Goal: Information Seeking & Learning: Understand process/instructions

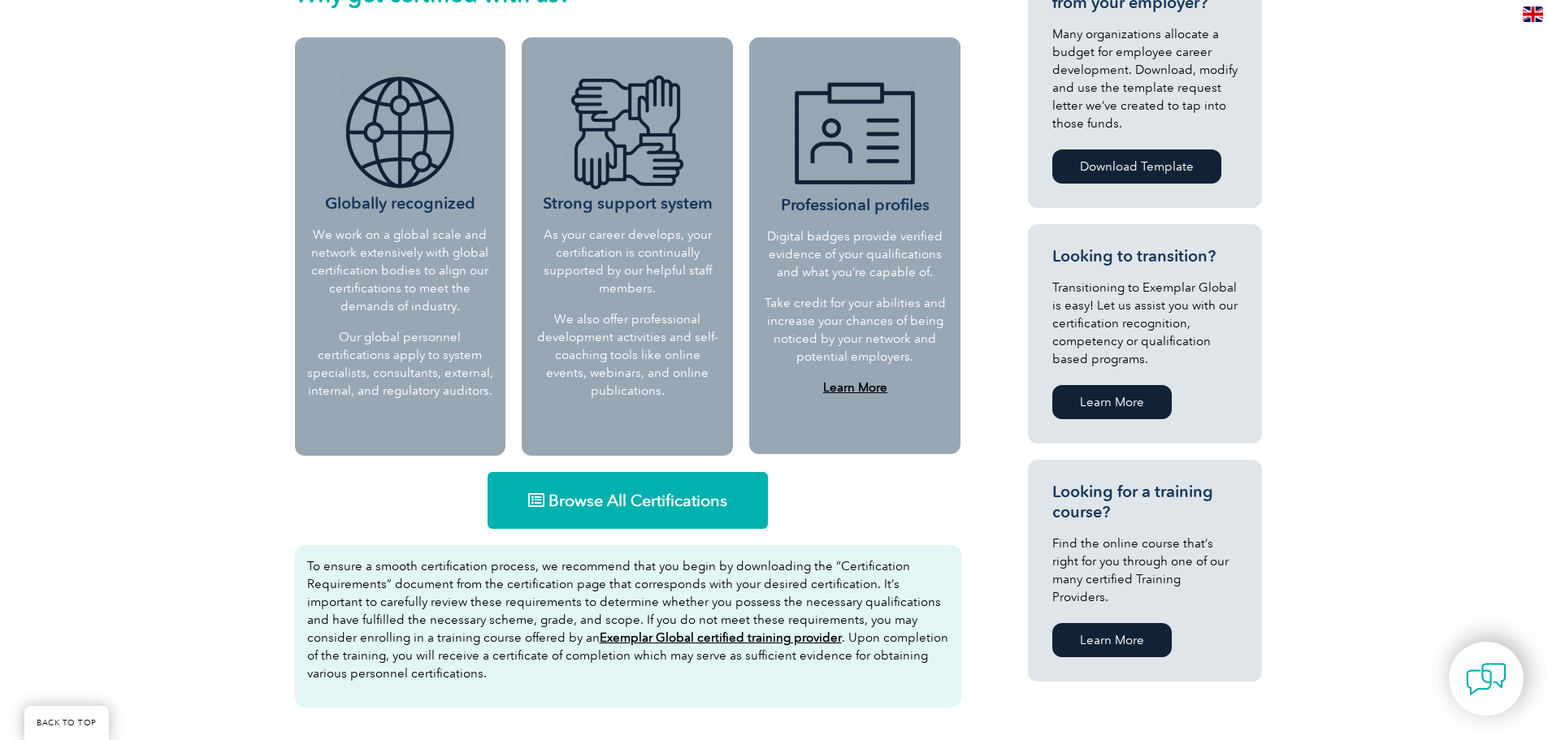
scroll to position [677, 0]
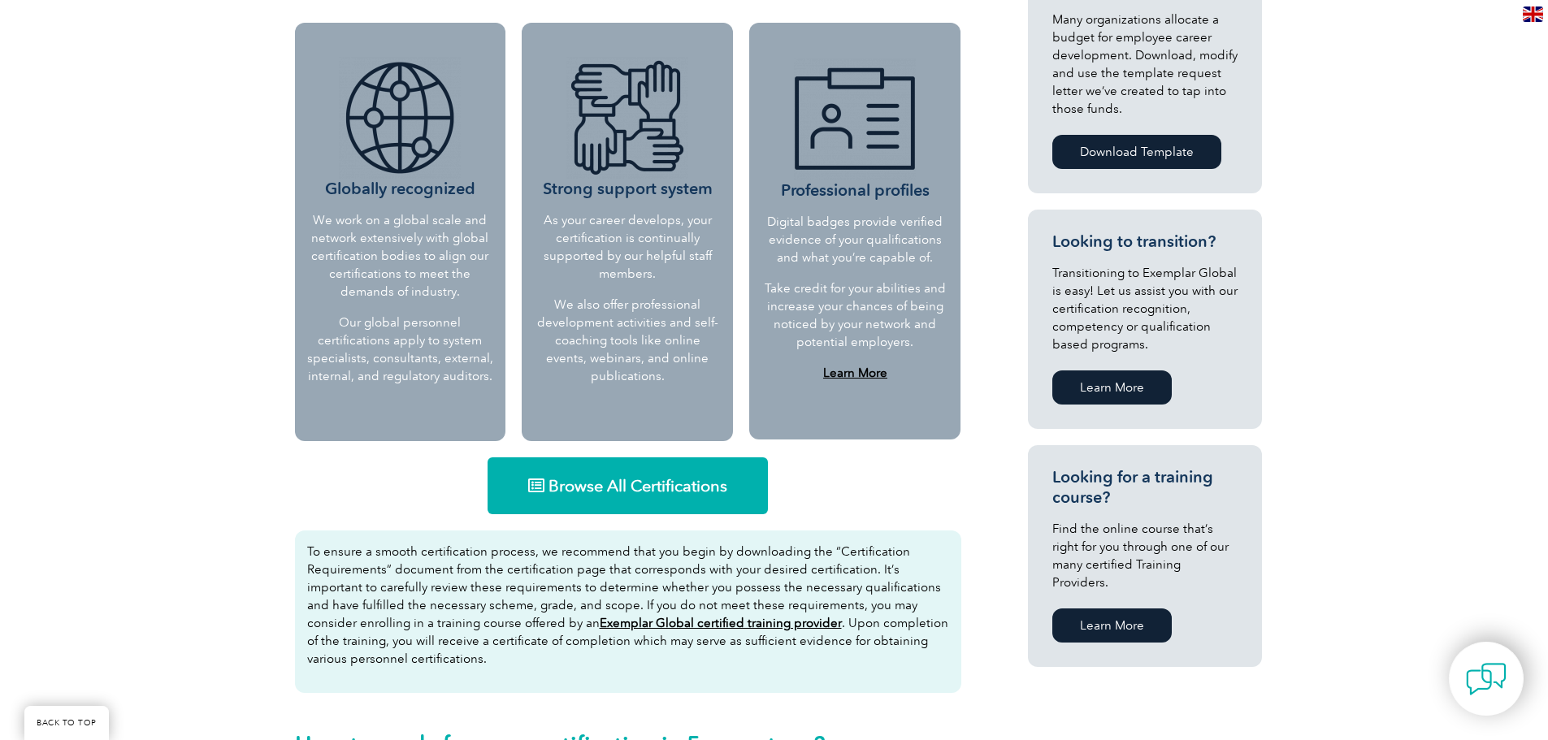
click at [554, 498] on link "Browse All Certifications" at bounding box center [627, 485] width 280 height 57
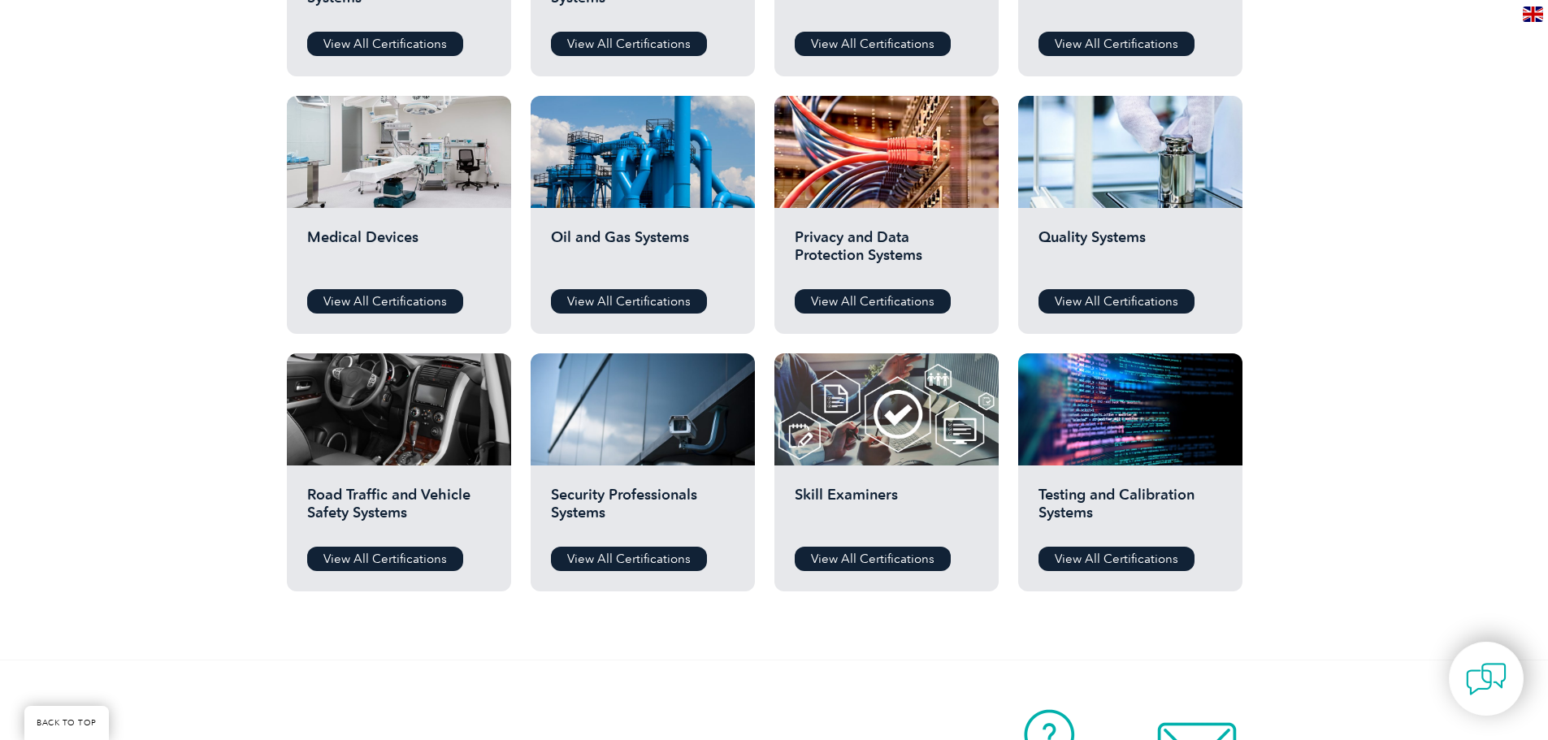
drag, startPoint x: 1556, startPoint y: 71, endPoint x: 1548, endPoint y: 385, distance: 313.7
click at [1547, 385] on html "BACK TO TOP Leading the way to excellence Search" at bounding box center [774, 141] width 1548 height 2353
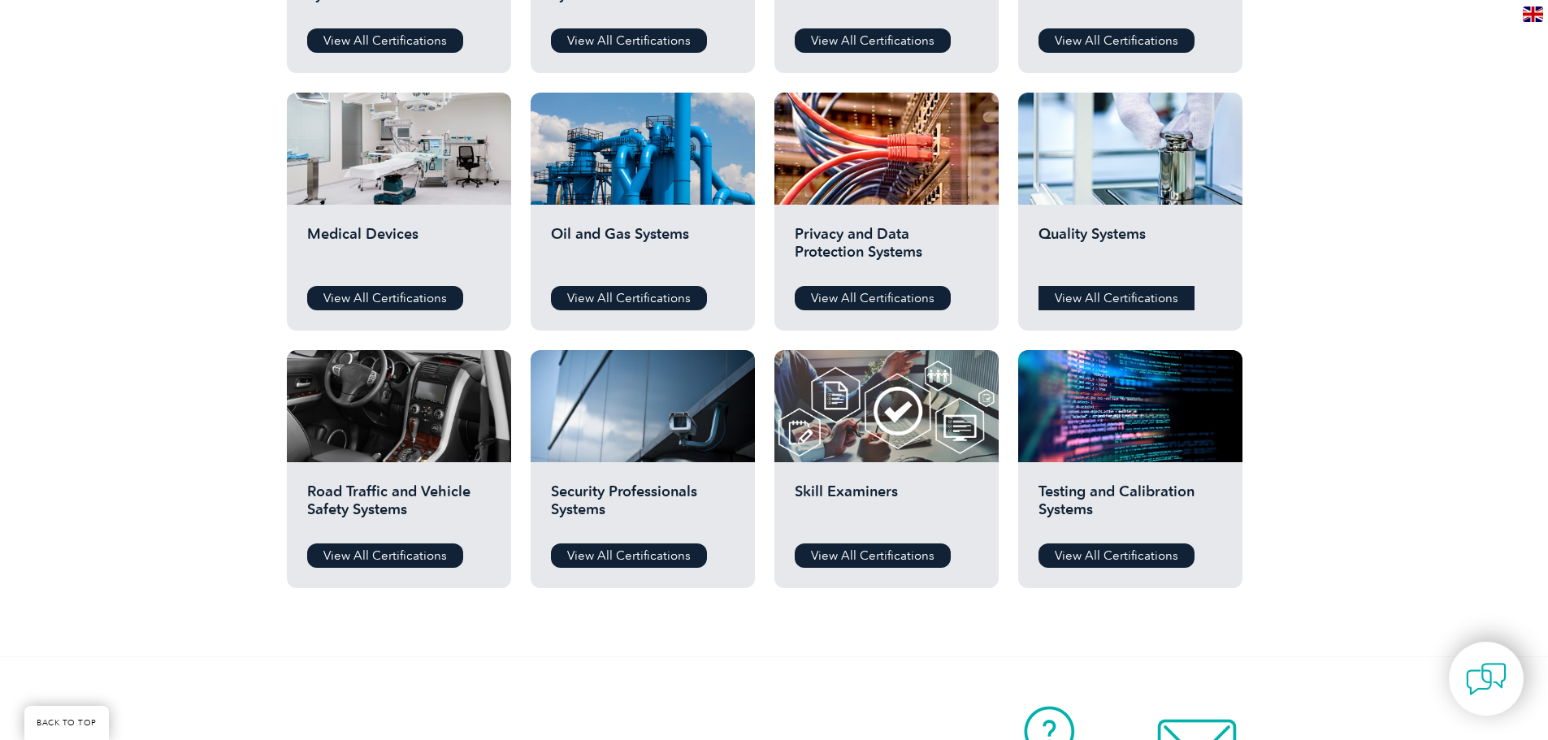
click at [1088, 292] on link "View All Certifications" at bounding box center [1116, 298] width 156 height 24
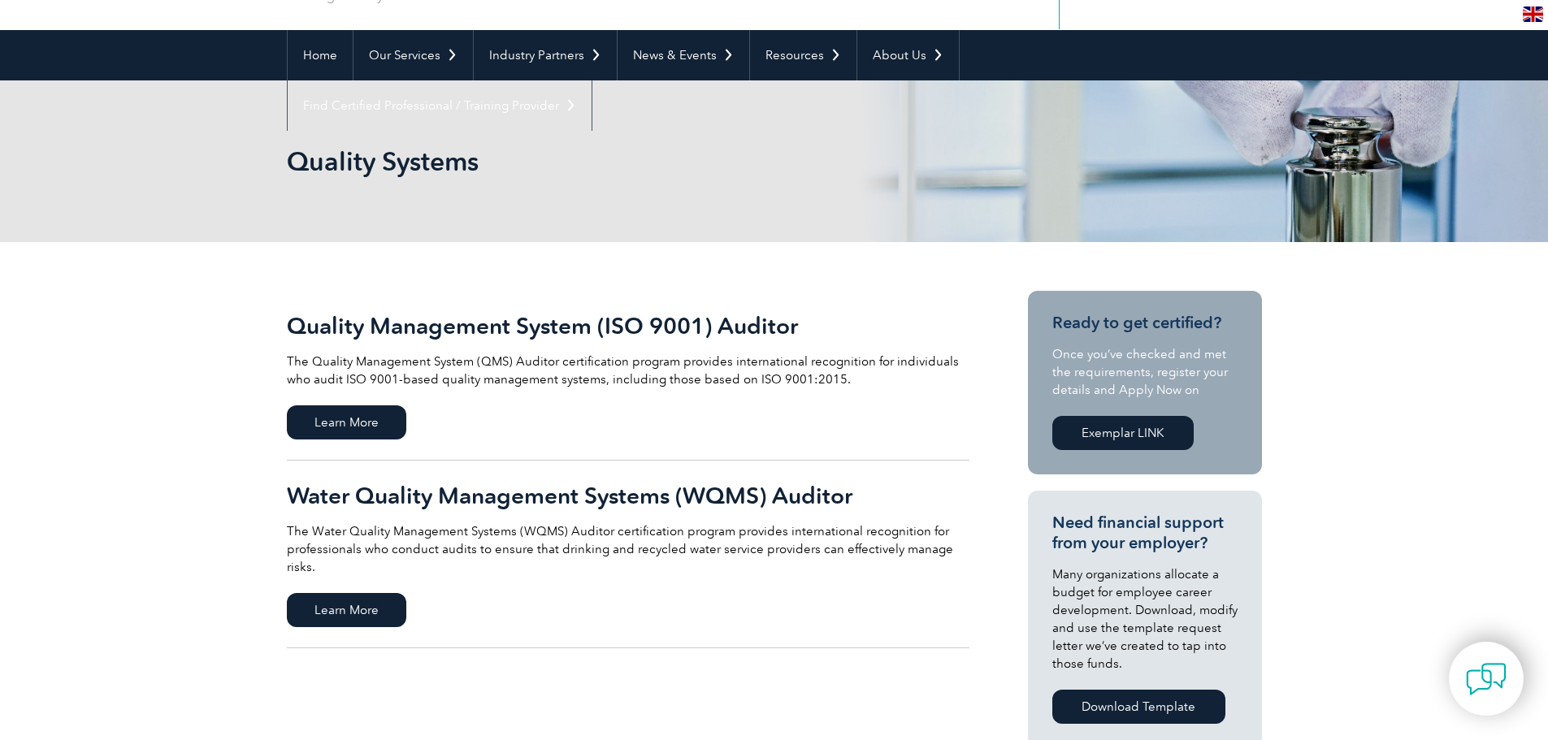
scroll to position [193, 0]
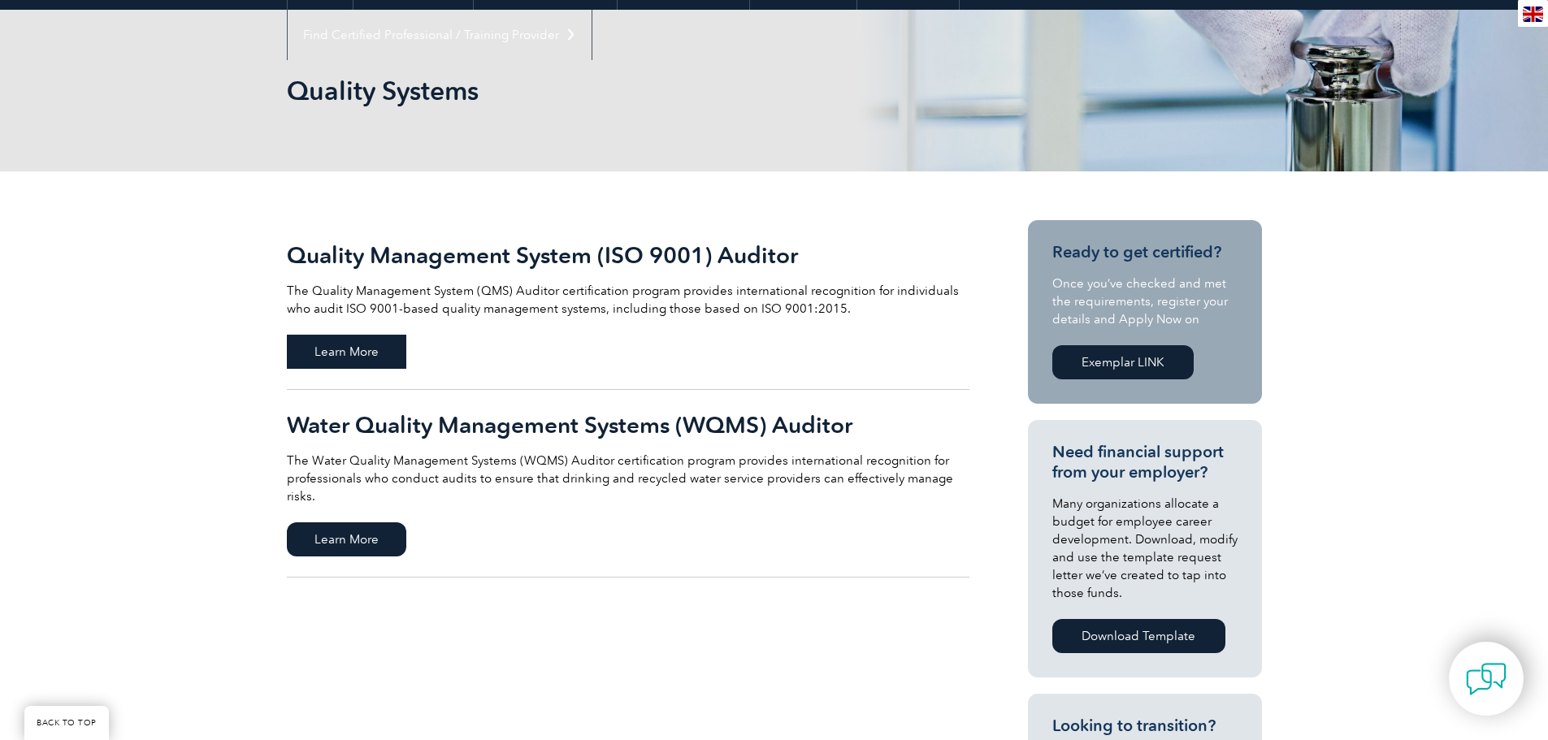
click at [349, 361] on span "Learn More" at bounding box center [346, 352] width 119 height 34
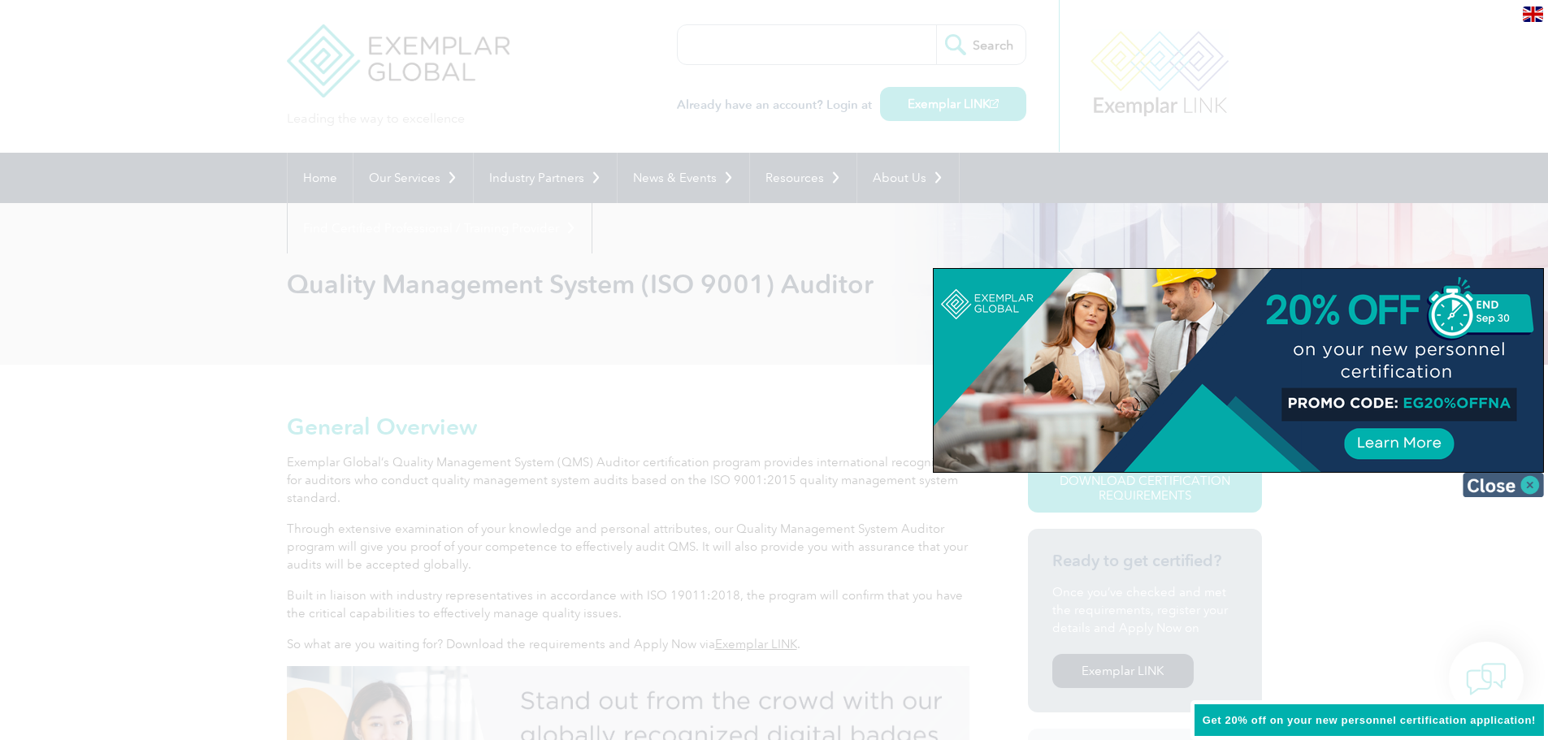
click at [1496, 492] on img at bounding box center [1502, 485] width 81 height 24
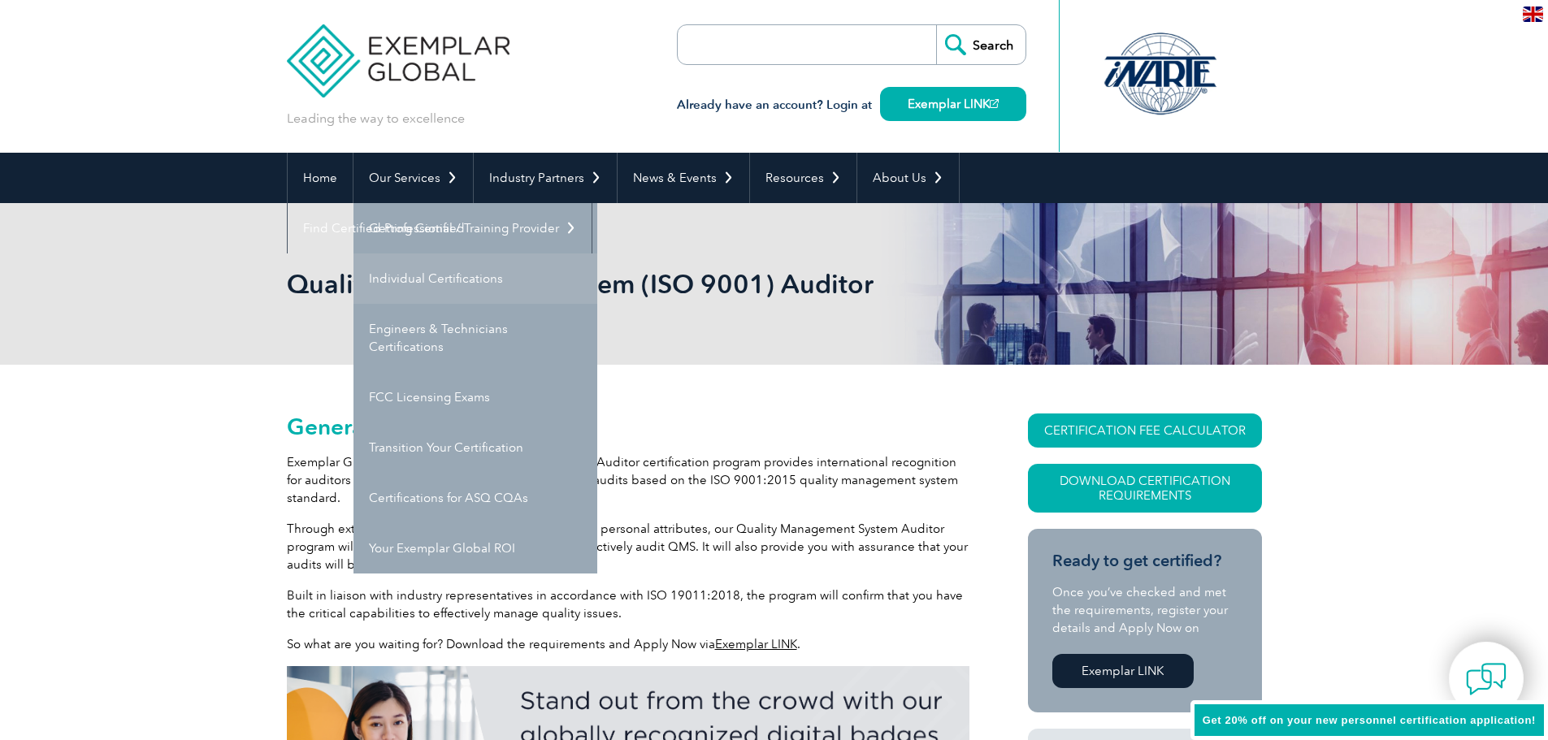
click at [419, 284] on link "Individual Certifications" at bounding box center [475, 278] width 244 height 50
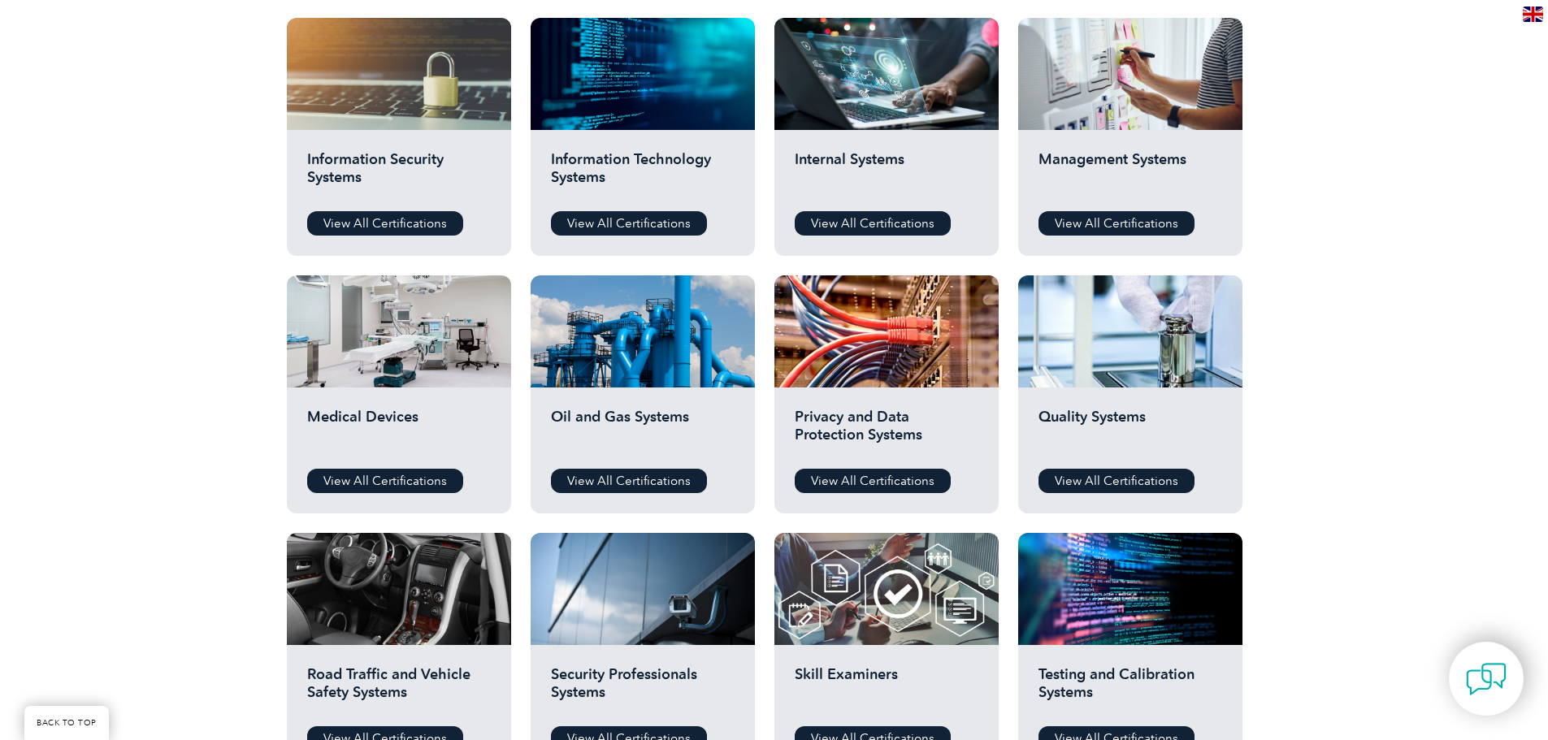
scroll to position [858, 0]
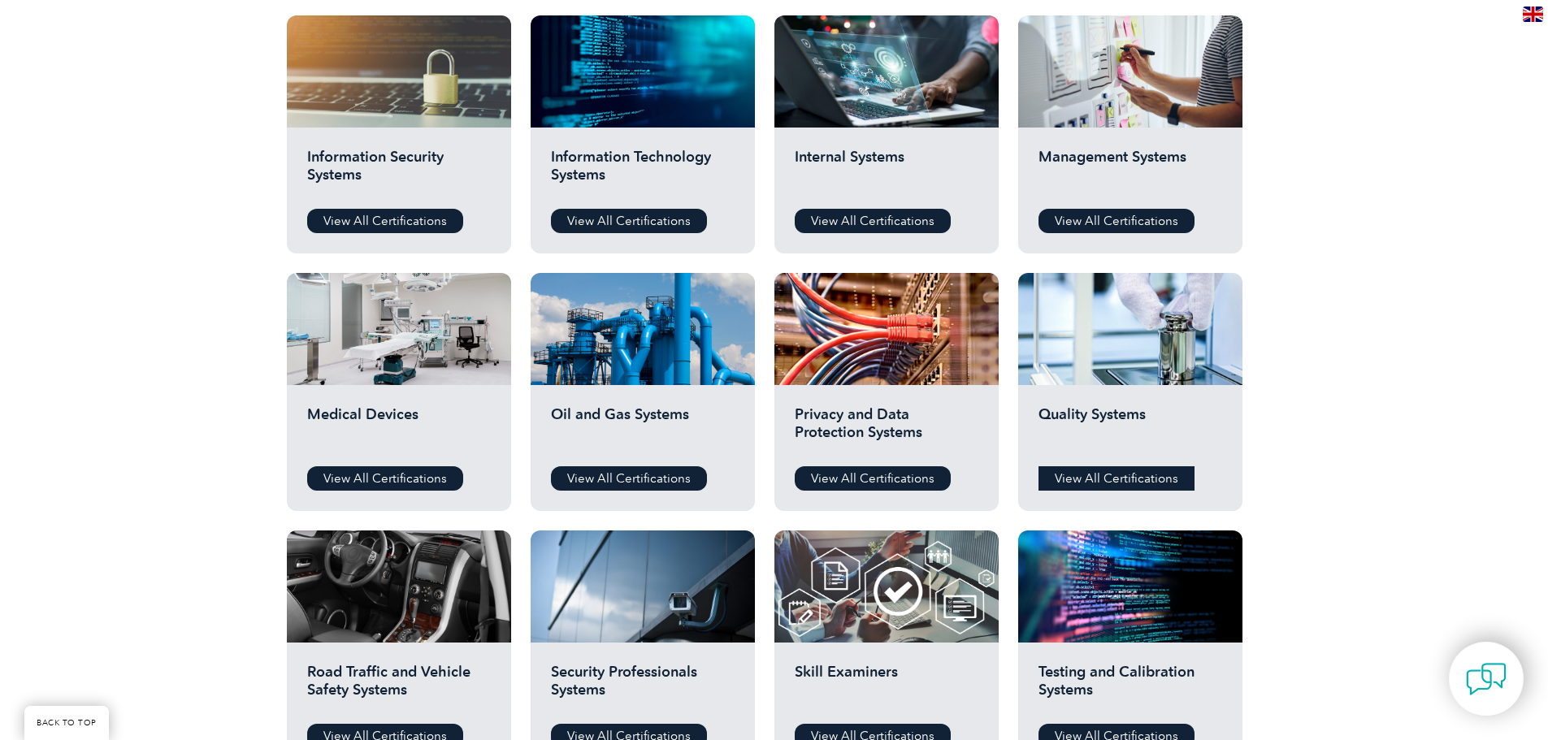
click at [1127, 467] on link "View All Certifications" at bounding box center [1116, 478] width 156 height 24
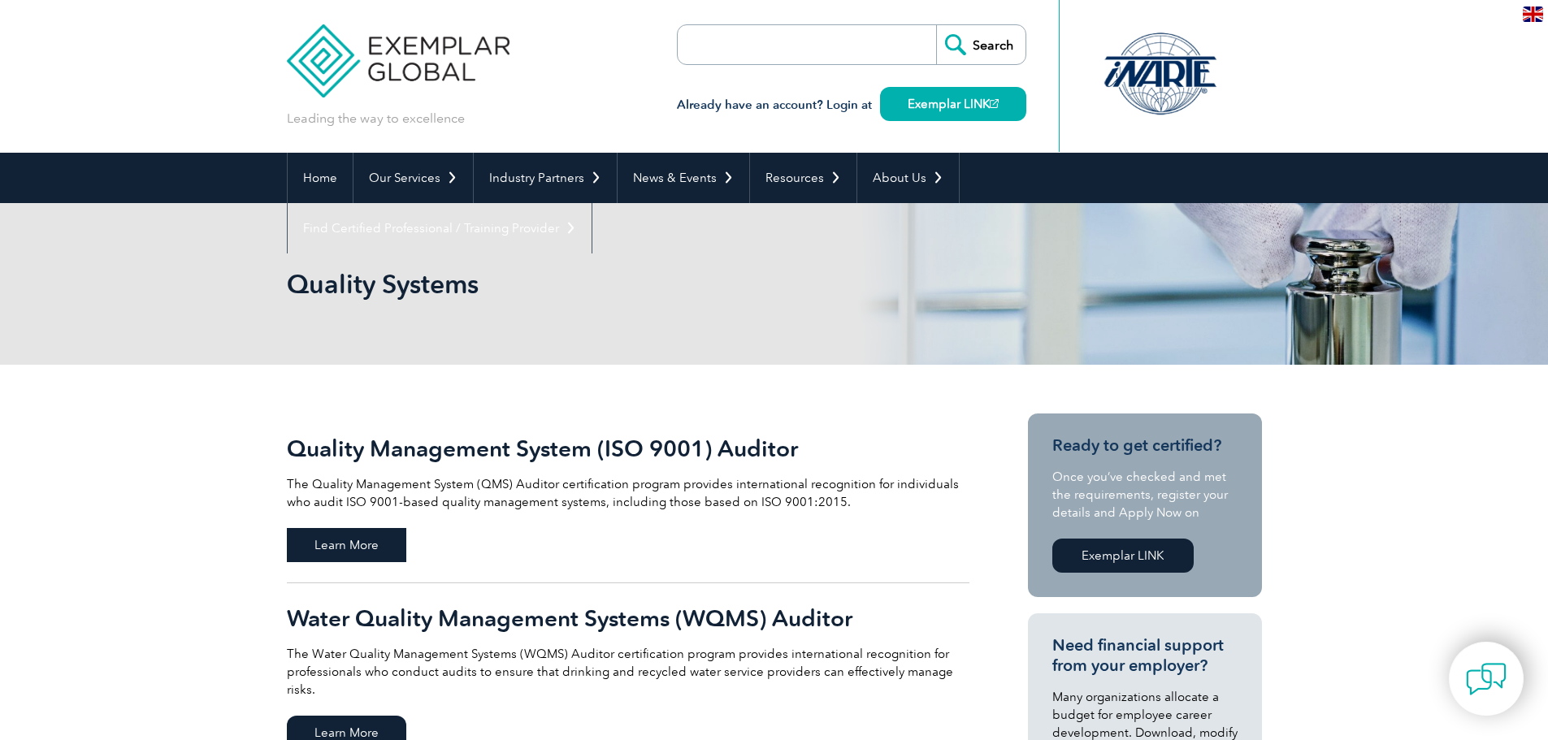
click at [348, 547] on span "Learn More" at bounding box center [346, 545] width 119 height 34
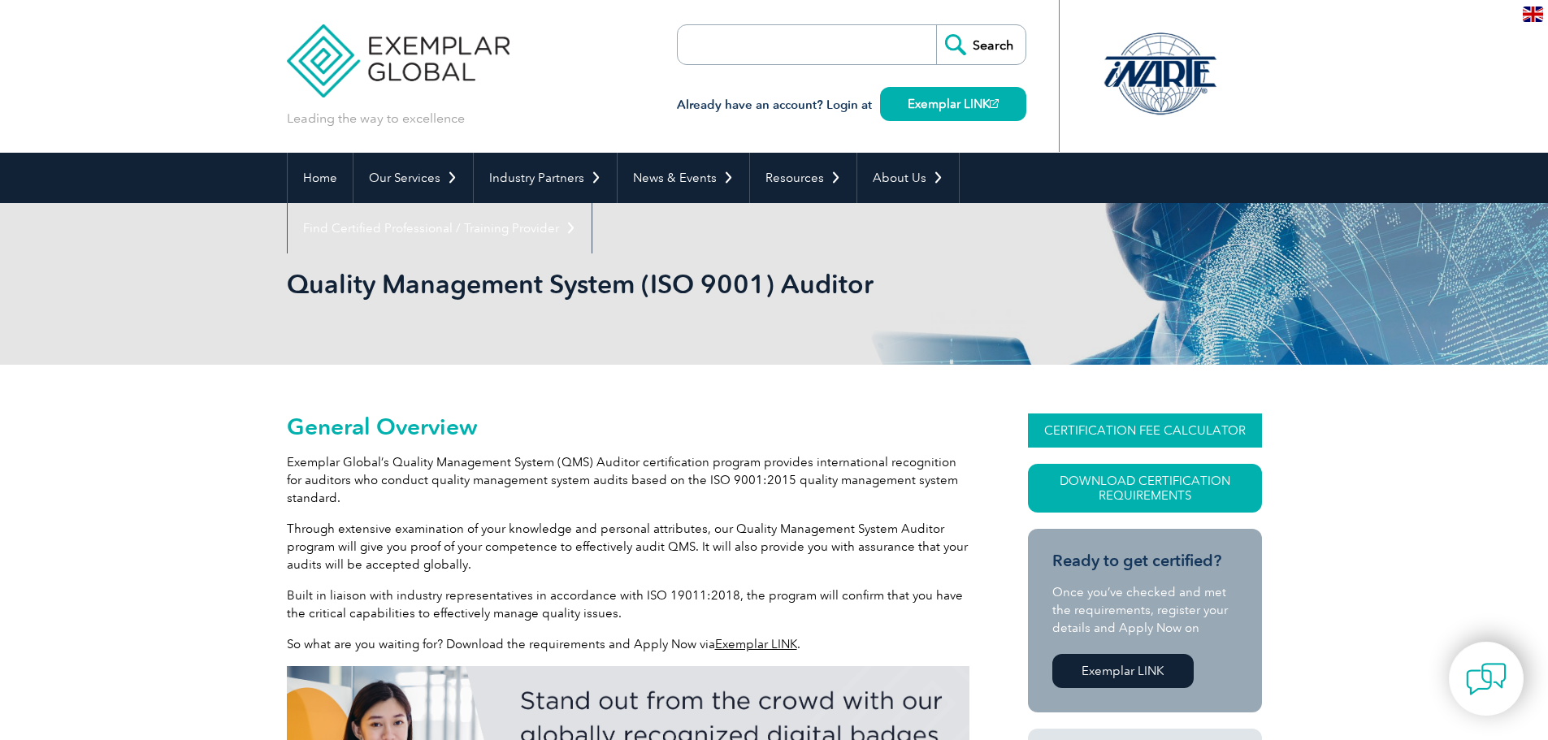
click at [1150, 425] on link "CERTIFICATION FEE CALCULATOR" at bounding box center [1145, 430] width 234 height 34
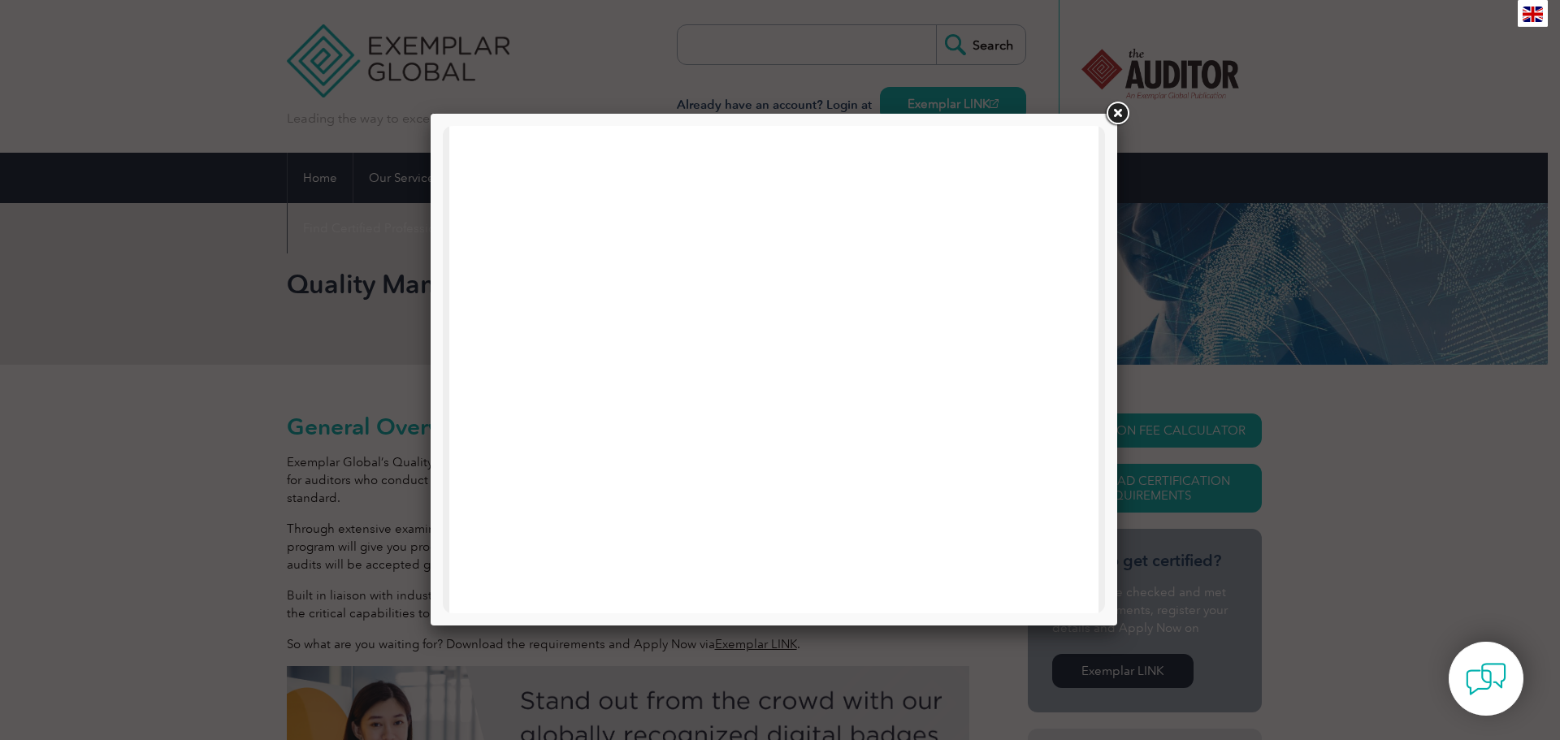
scroll to position [258, 0]
drag, startPoint x: 1100, startPoint y: 279, endPoint x: 1552, endPoint y: 498, distance: 502.8
drag, startPoint x: 1099, startPoint y: 348, endPoint x: 1548, endPoint y: 499, distance: 472.9
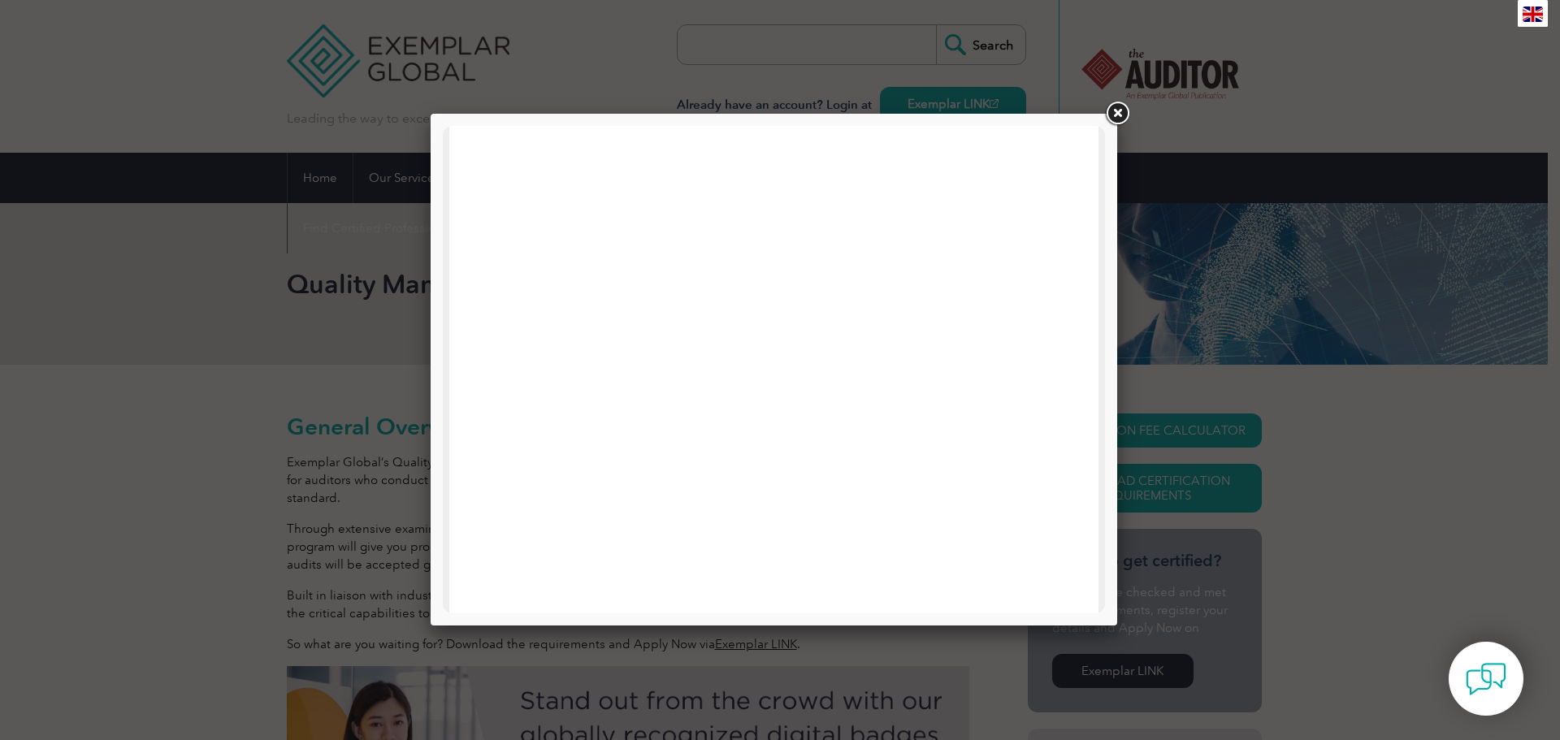
click at [1107, 115] on link at bounding box center [1116, 113] width 29 height 29
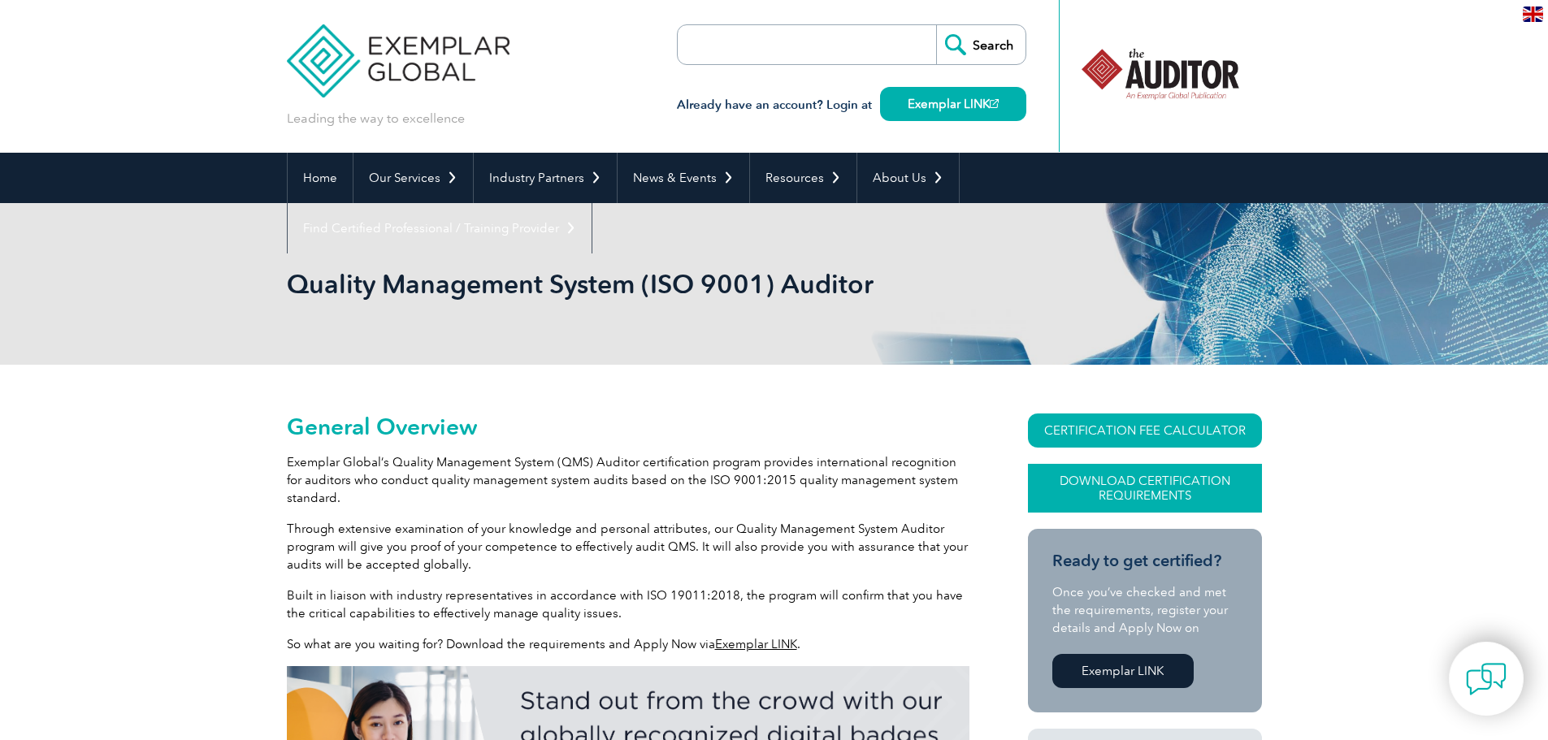
click at [1140, 482] on link "Download Certification Requirements" at bounding box center [1145, 488] width 234 height 49
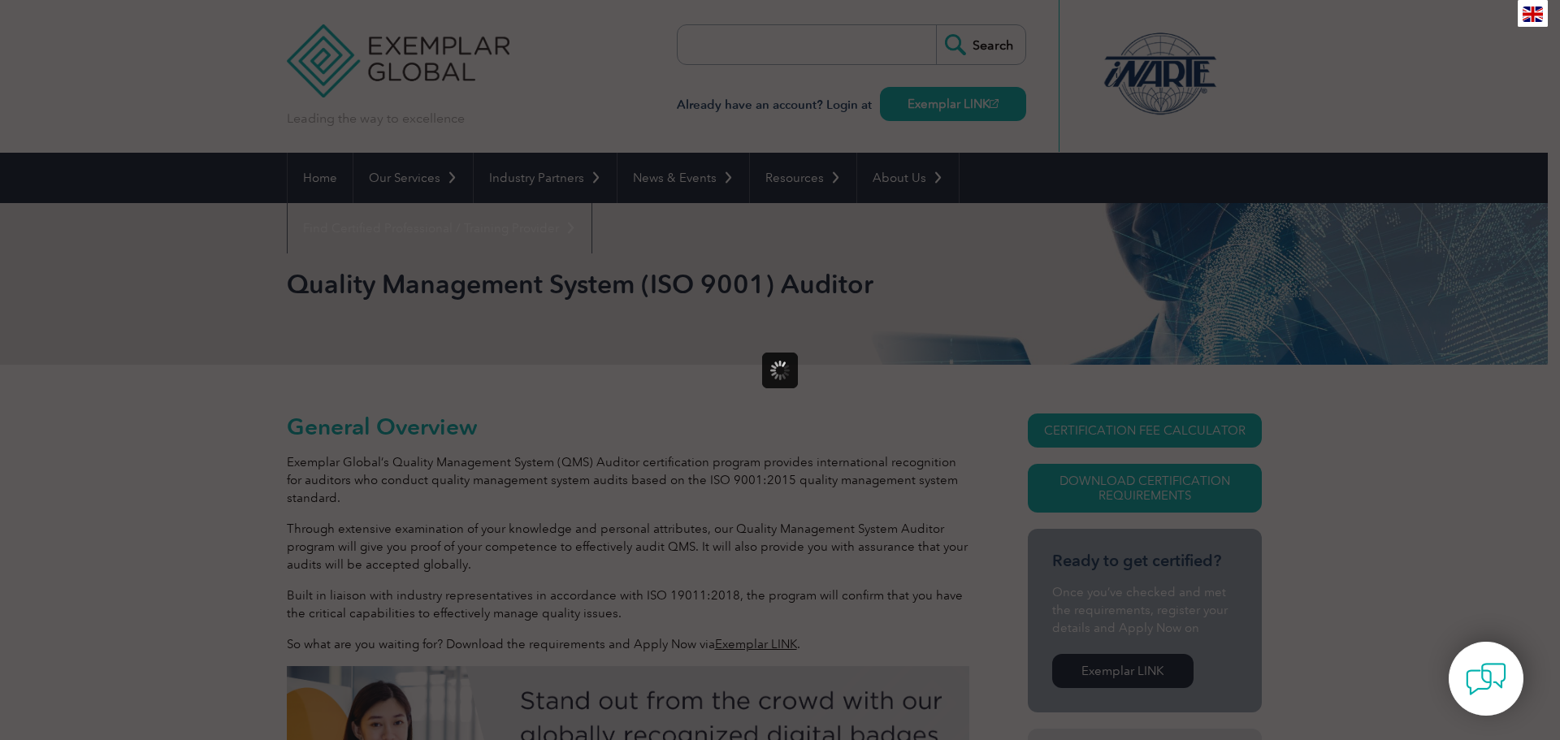
scroll to position [0, 0]
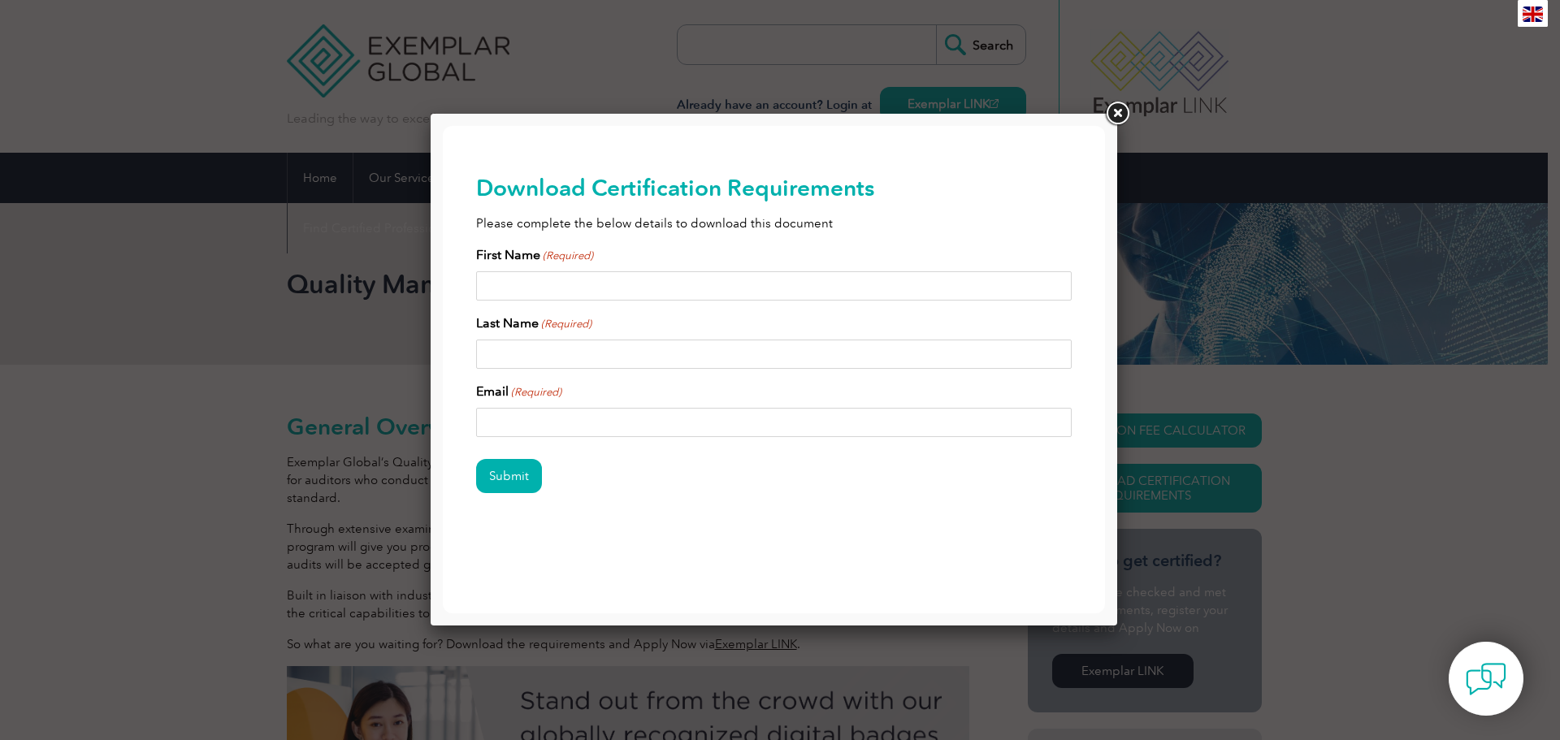
click at [574, 274] on input "First Name (Required)" at bounding box center [774, 285] width 596 height 29
type input "brian"
type input "davis"
type input "bdavis@testing.net"
click at [511, 481] on input "Submit" at bounding box center [509, 476] width 66 height 34
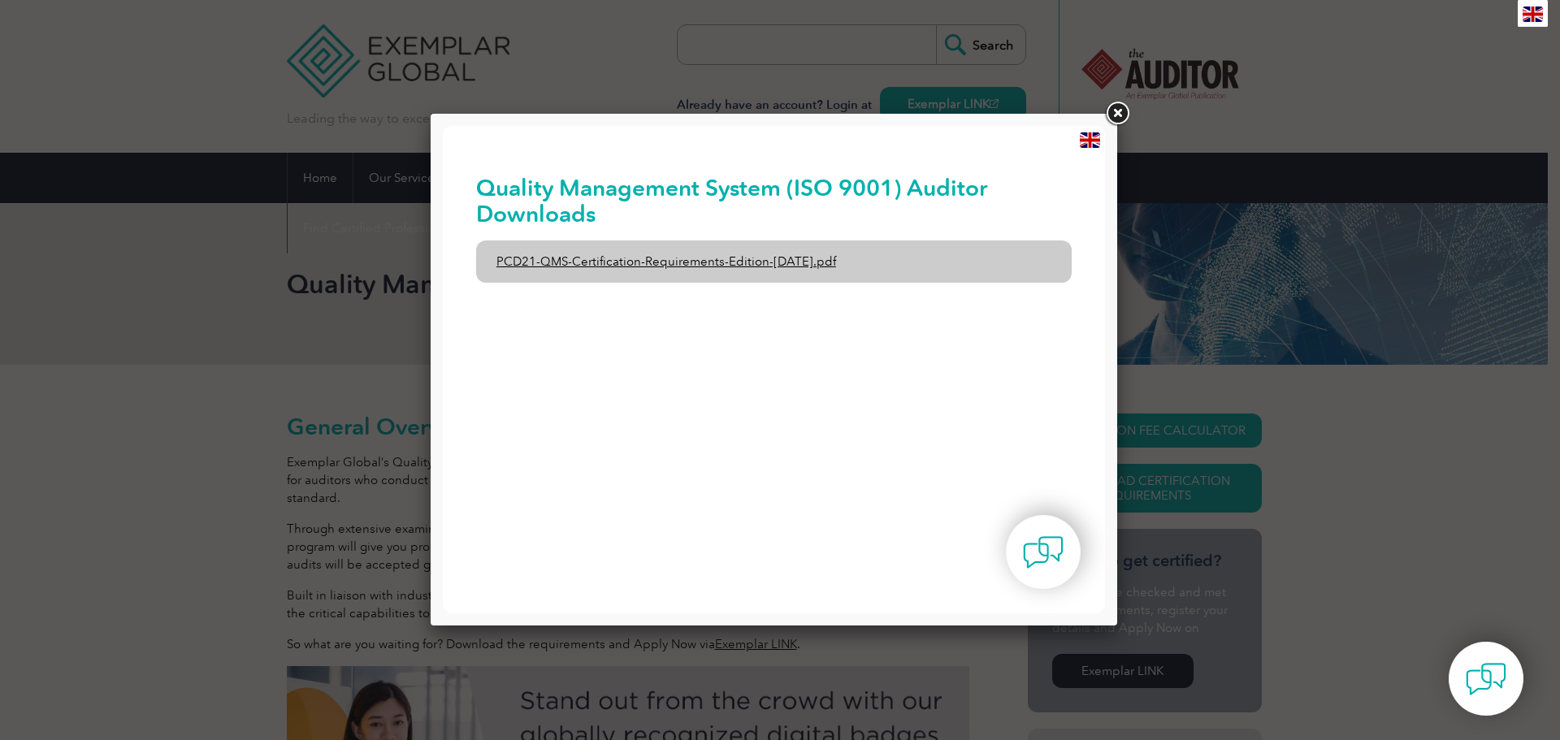
click at [704, 257] on link "PCD21-QMS-Certification-Requirements-Edition-2-April-2022.pdf" at bounding box center [774, 261] width 596 height 42
click at [760, 262] on link "PCD21-QMS-Certification-Requirements-Edition-2-April-2022.pdf" at bounding box center [774, 261] width 596 height 42
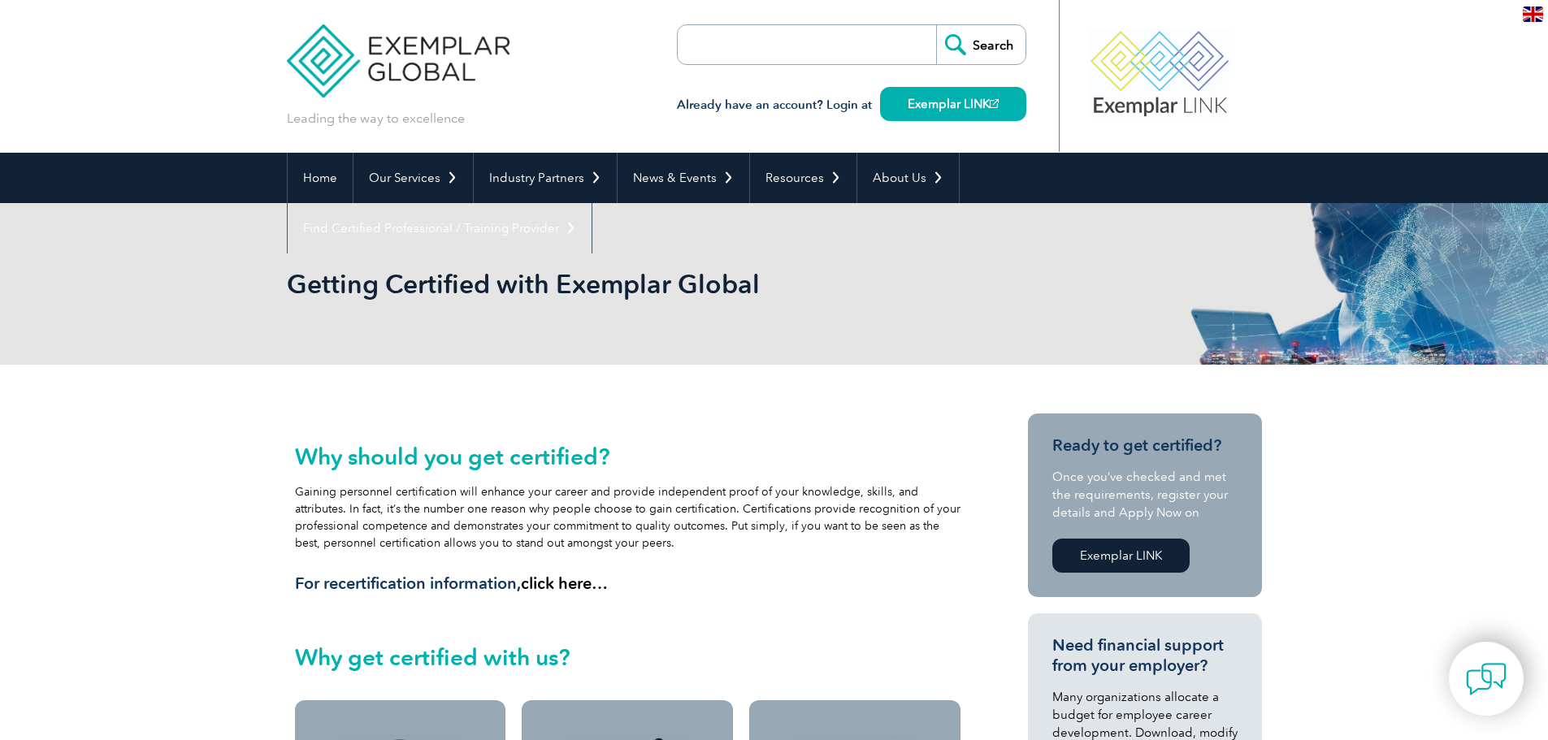
click at [1136, 559] on link "Exemplar LINK" at bounding box center [1120, 556] width 137 height 34
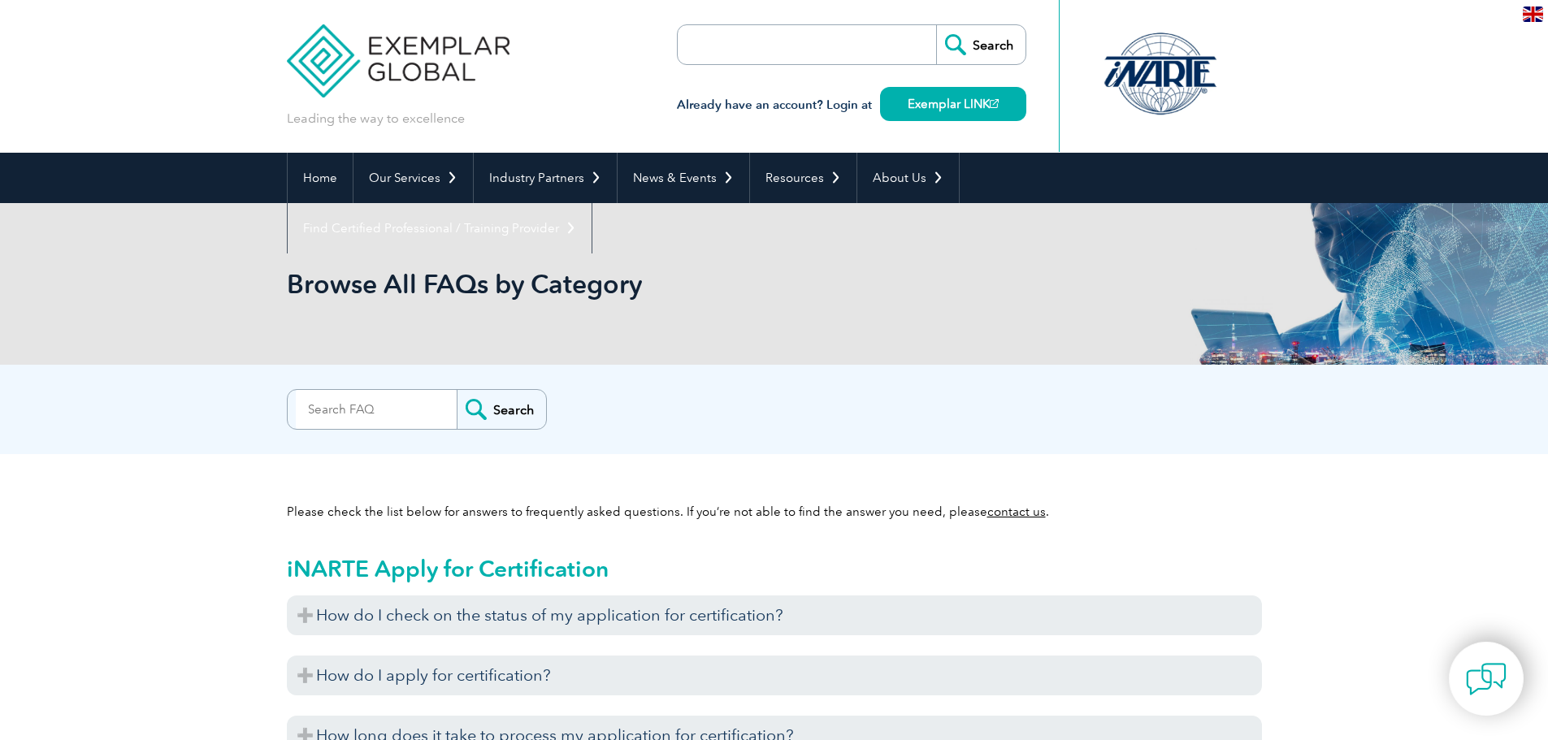
click at [722, 53] on input "search" at bounding box center [771, 44] width 171 height 39
type input "upload"
click at [990, 44] on input "Search" at bounding box center [980, 44] width 89 height 39
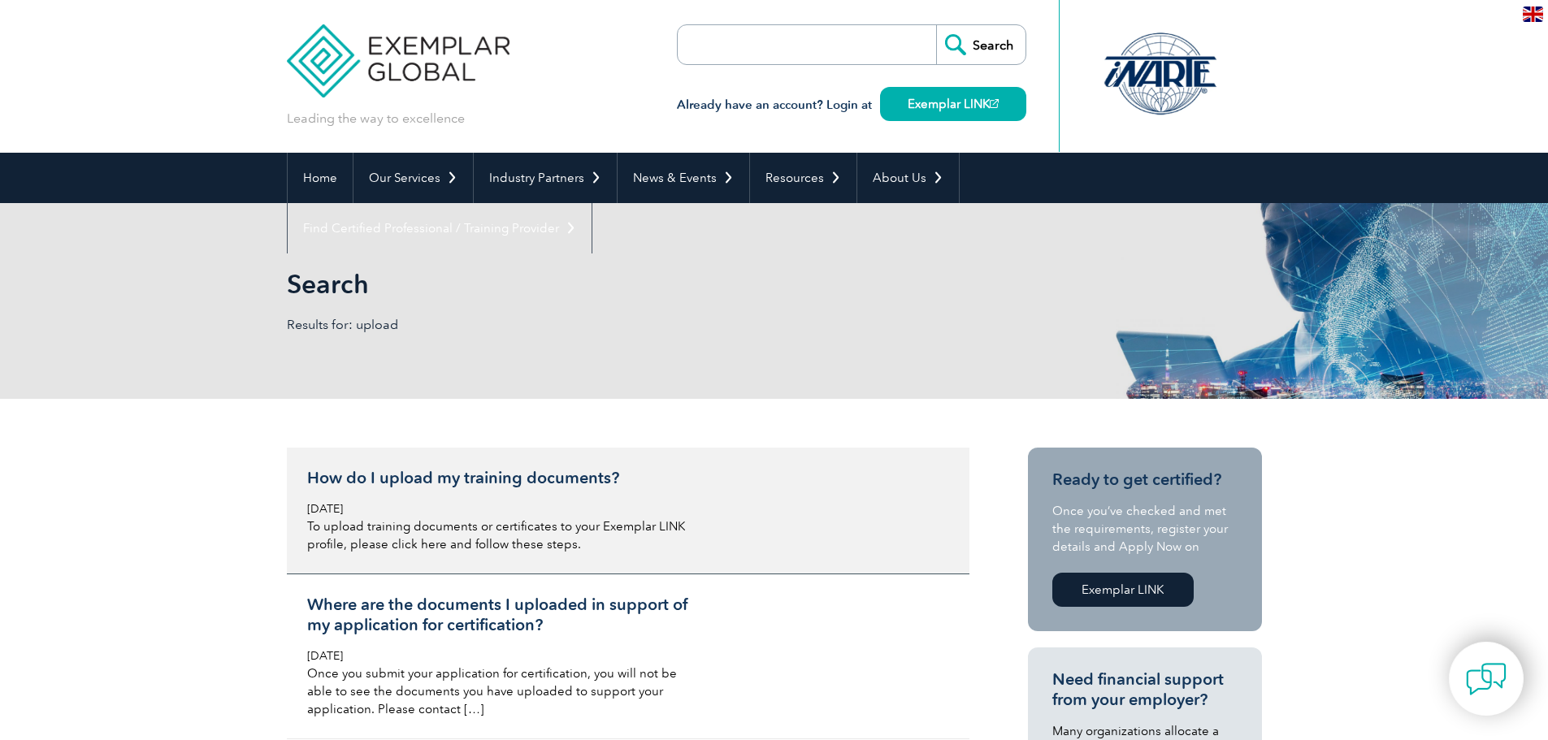
click at [342, 479] on h3 "How do I upload my training documents?" at bounding box center [499, 478] width 385 height 20
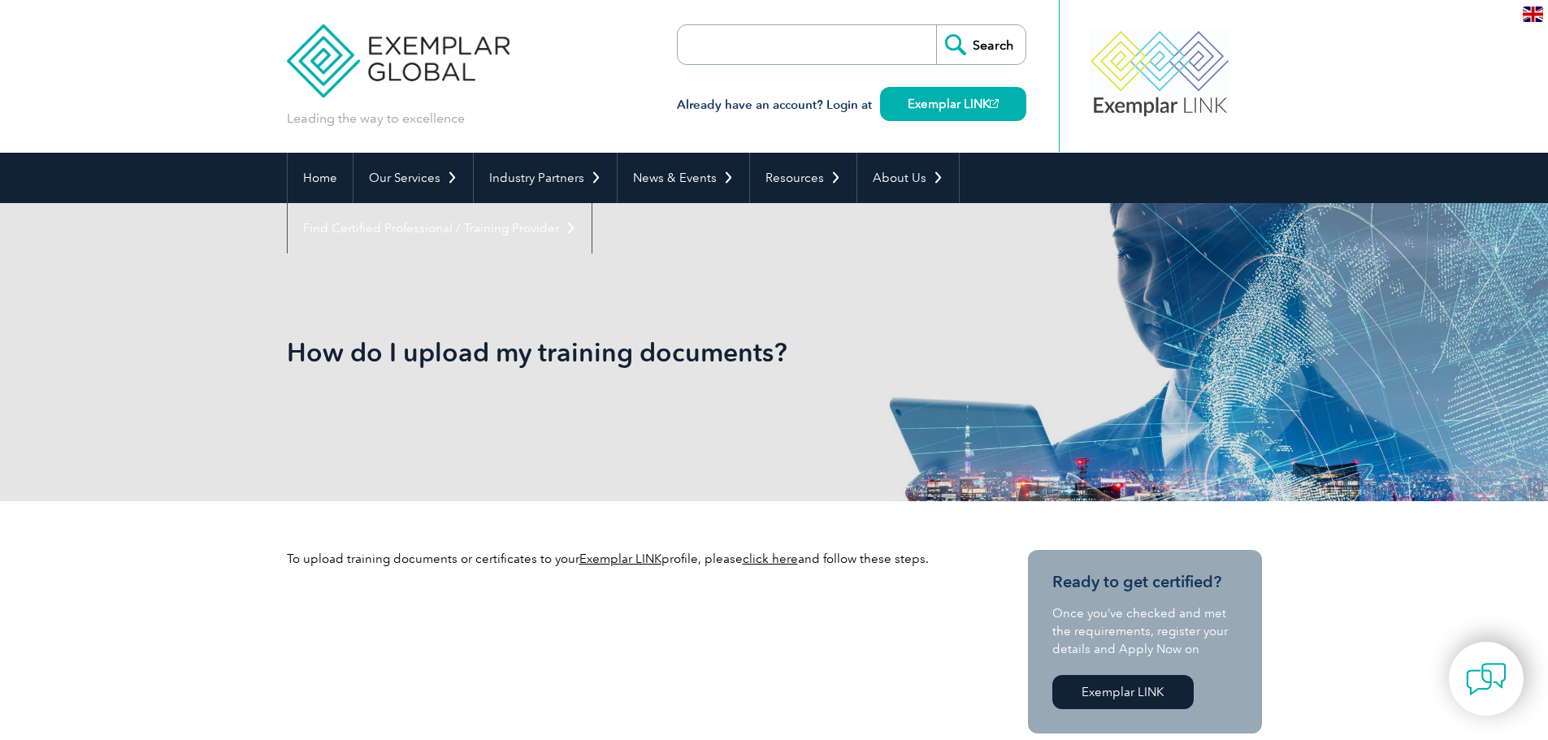
click at [754, 561] on link "click here" at bounding box center [769, 559] width 55 height 15
